Goal: Task Accomplishment & Management: Use online tool/utility

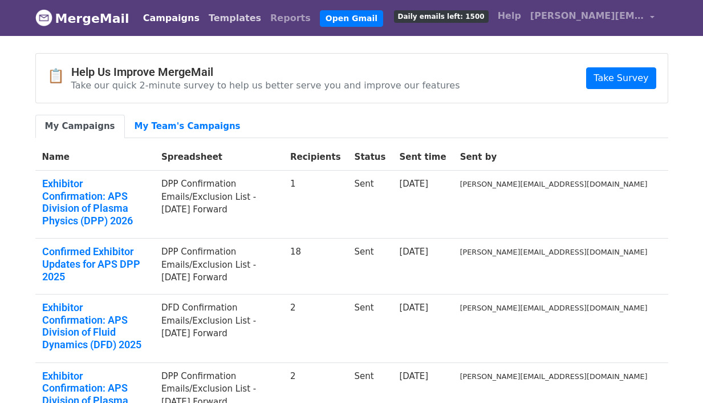
click at [215, 20] on link "Templates" at bounding box center [235, 18] width 62 height 23
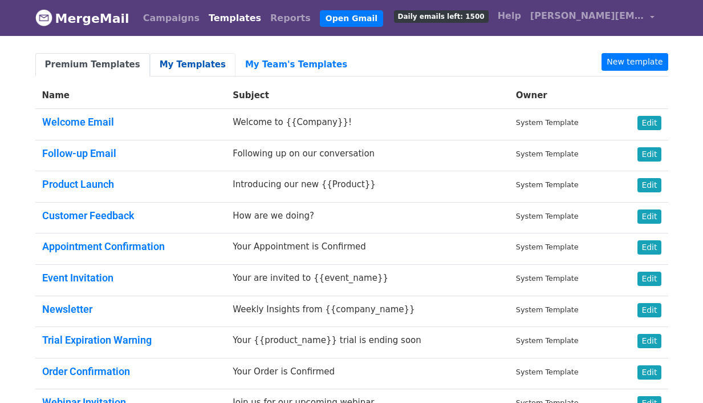
click at [188, 63] on link "My Templates" at bounding box center [193, 64] width 86 height 23
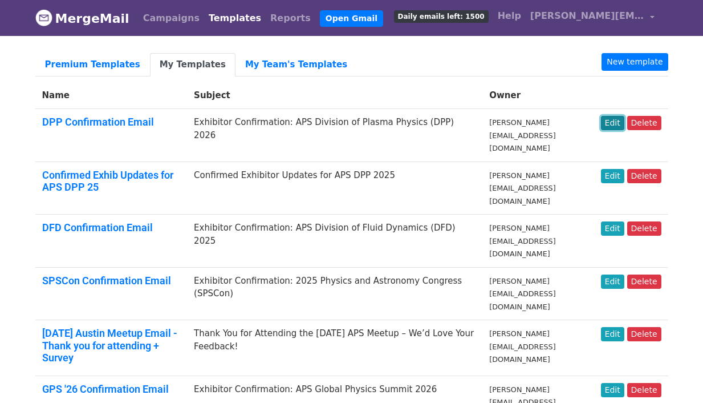
click at [616, 125] on link "Edit" at bounding box center [612, 123] width 23 height 14
click at [613, 169] on link "Edit" at bounding box center [612, 176] width 23 height 14
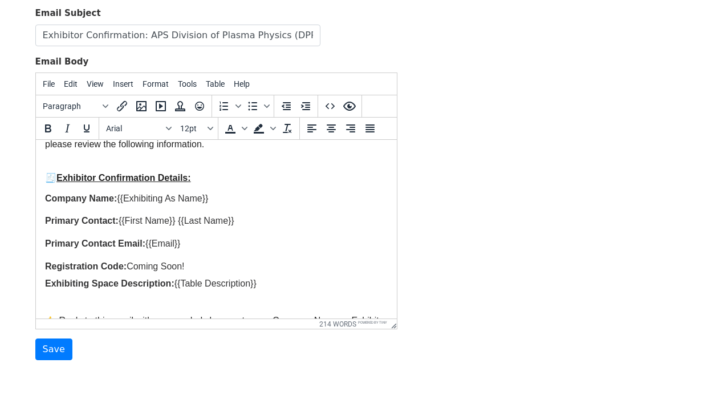
scroll to position [174, 0]
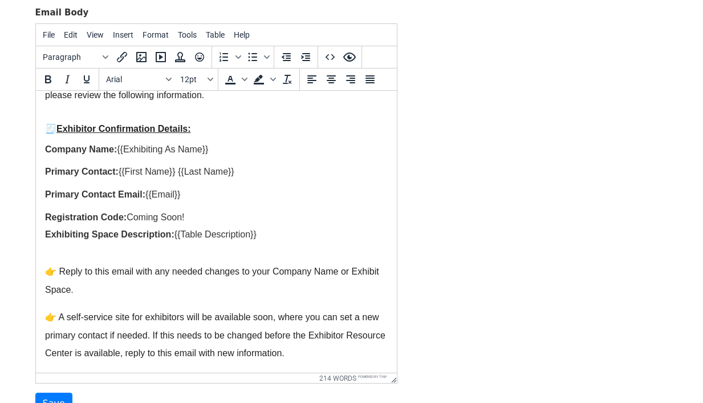
drag, startPoint x: 392, startPoint y: 276, endPoint x: 383, endPoint y: 446, distance: 170.2
click at [383, 402] on html "MergeMail Campaigns Templates Reports Open Gmail Daily emails left: 1500 Help b…" at bounding box center [351, 165] width 703 height 679
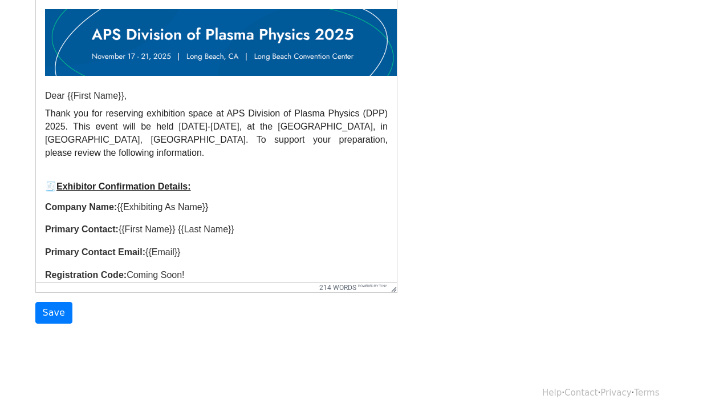
scroll to position [0, 0]
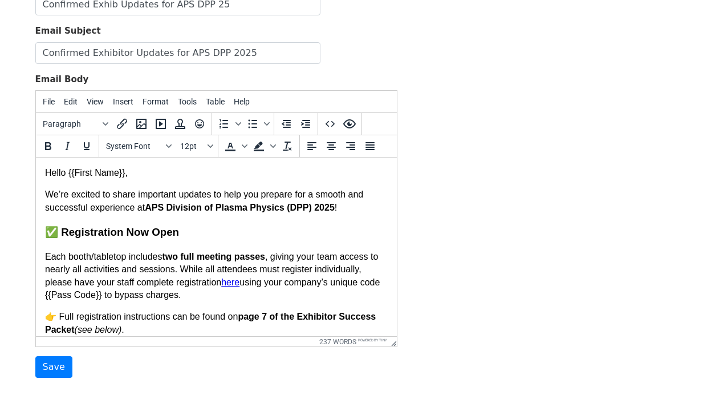
scroll to position [174, 0]
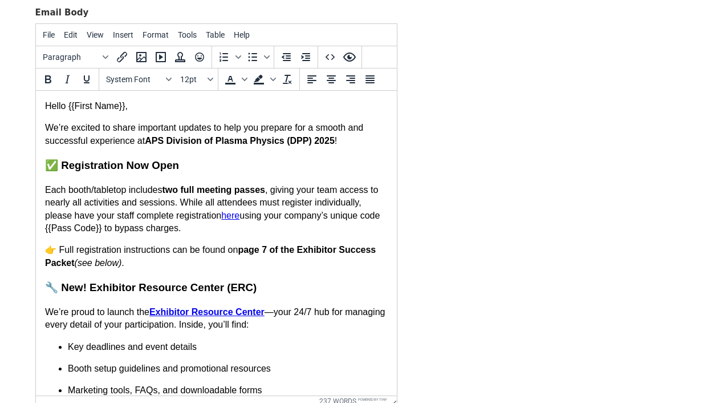
drag, startPoint x: 392, startPoint y: 274, endPoint x: 462, endPoint y: 328, distance: 88.6
click at [419, 402] on html "MergeMail Campaigns Templates Reports Open Gmail Daily emails left: 1500 Help […" at bounding box center [351, 177] width 703 height 702
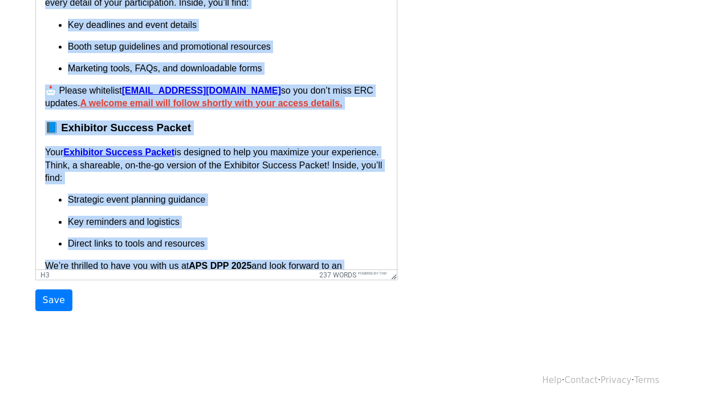
scroll to position [292, 0]
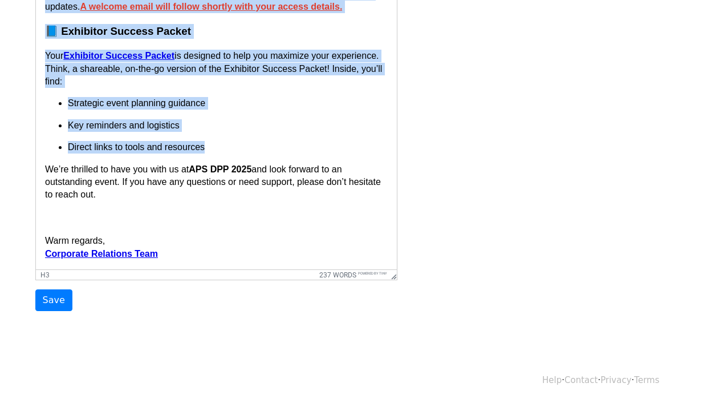
drag, startPoint x: 44, startPoint y: 55, endPoint x: 269, endPoint y: 144, distance: 241.8
copy body "🔧 New! Exhibitor Resource Center (ERC) We’re proud to launch the Exhibitor Reso…"
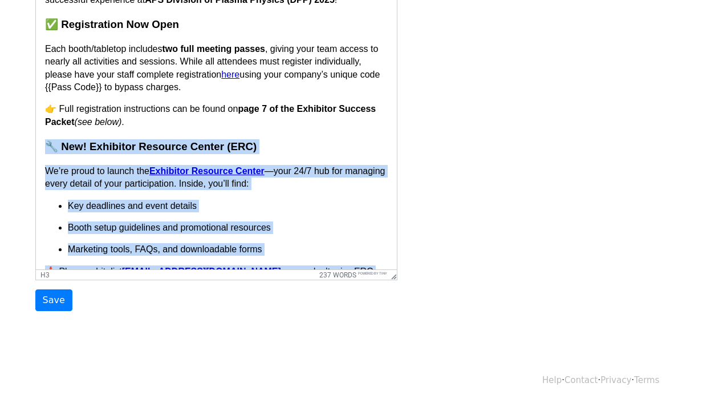
scroll to position [14, 0]
